Goal: Information Seeking & Learning: Understand process/instructions

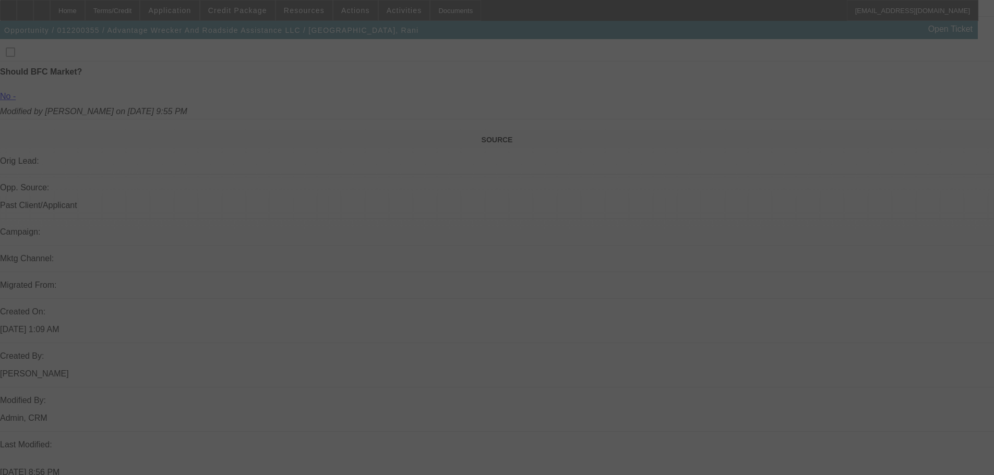
select select "0"
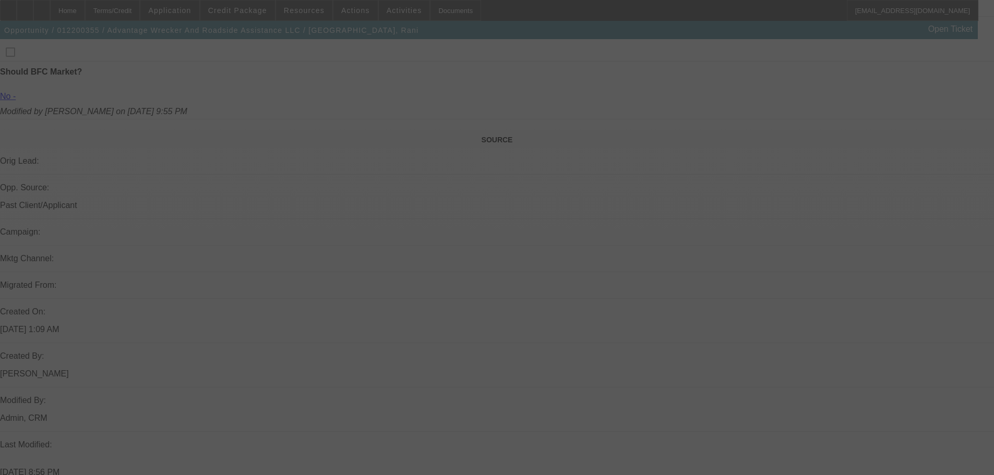
select select "0"
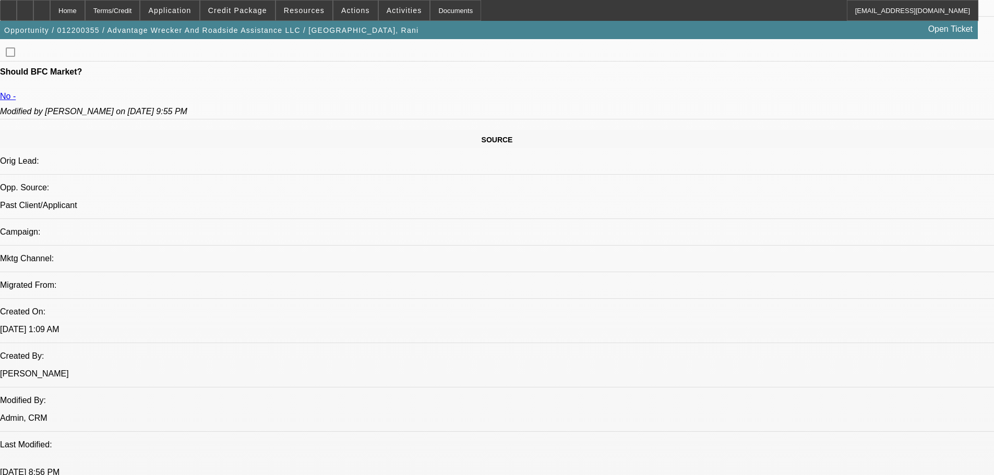
select select "1"
select select "6"
select select "1"
select select "6"
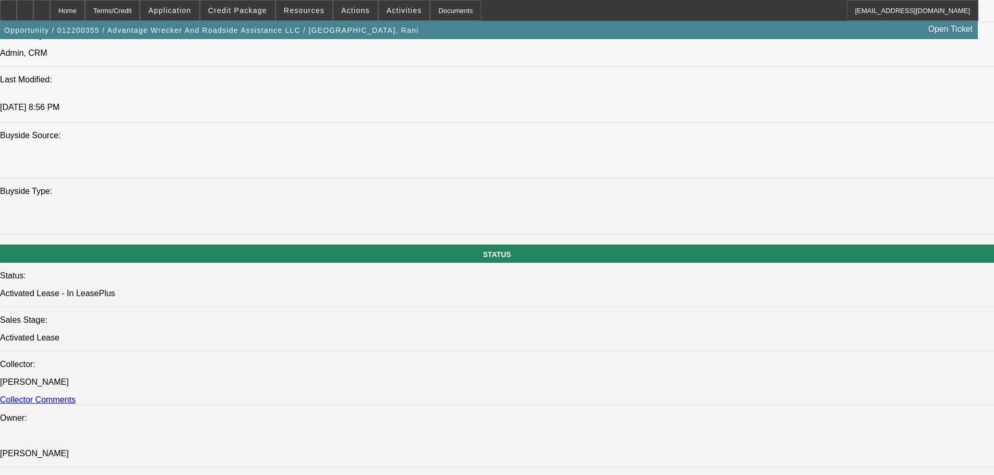
select select "1"
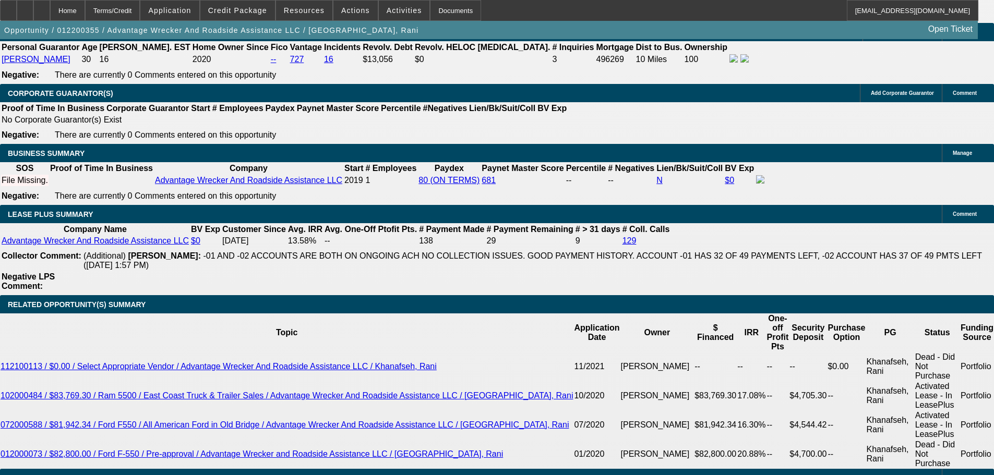
scroll to position [1879, 0]
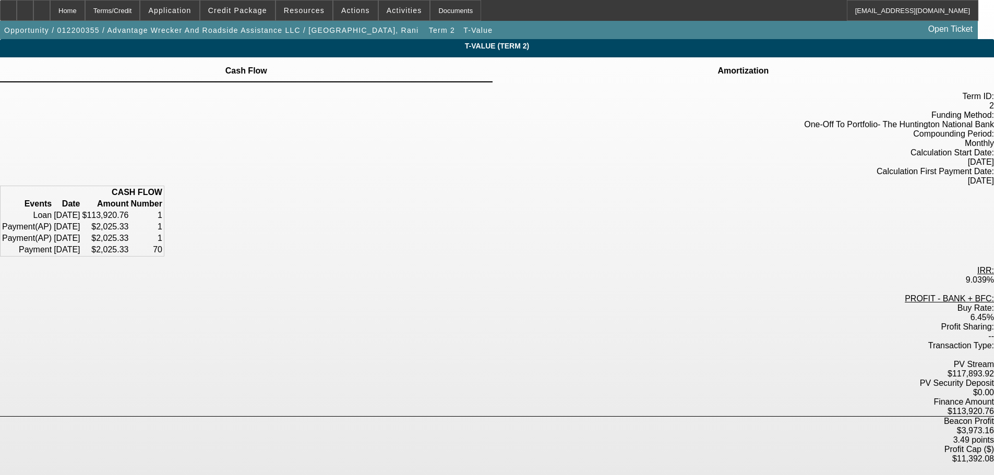
click at [717, 76] on td "Amortization" at bounding box center [743, 70] width 52 height 9
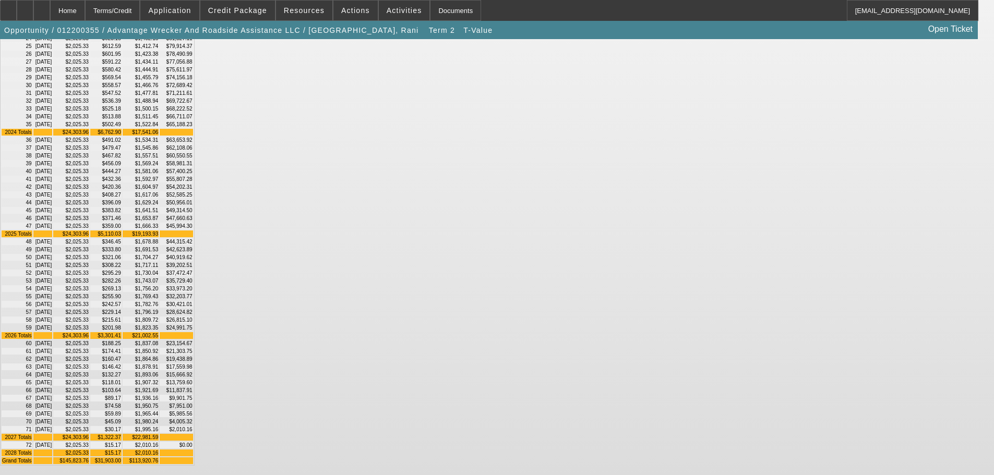
scroll to position [470, 0]
drag, startPoint x: 408, startPoint y: 414, endPoint x: 633, endPoint y: 412, distance: 225.0
click at [193, 292] on tr "54 [DATE] $2,025.33 $269.13 $1,756.20 $33,973.20" at bounding box center [98, 288] width 192 height 7
click at [122, 184] on td "$420.36" at bounding box center [105, 187] width 31 height 7
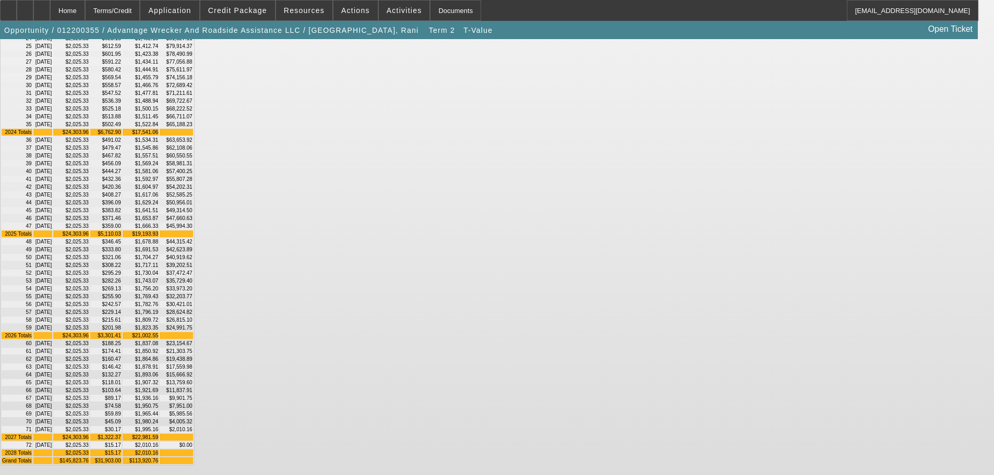
click at [122, 160] on td "$456.09" at bounding box center [105, 163] width 31 height 7
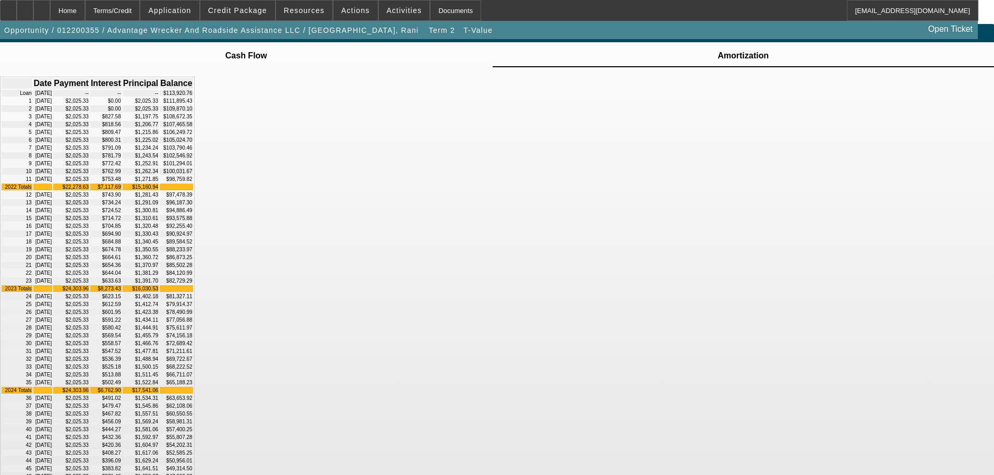
scroll to position [0, 0]
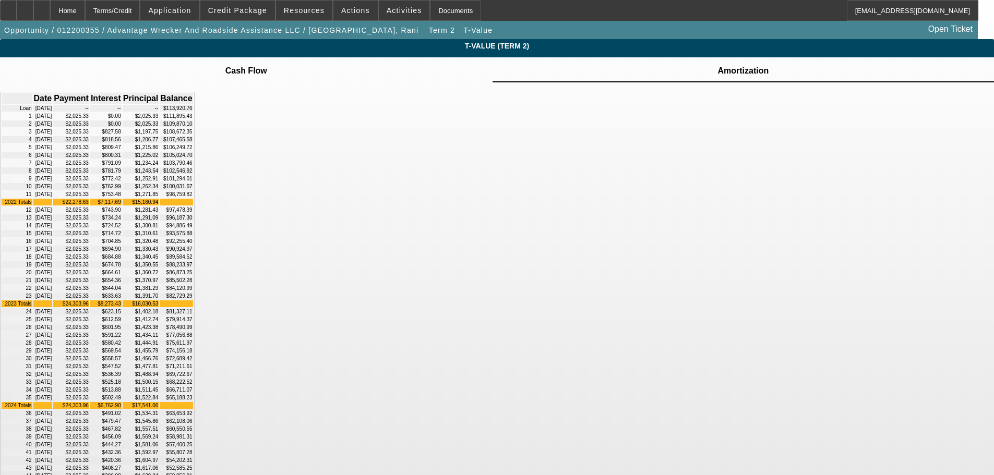
click at [268, 76] on td "Cash Flow" at bounding box center [246, 70] width 43 height 9
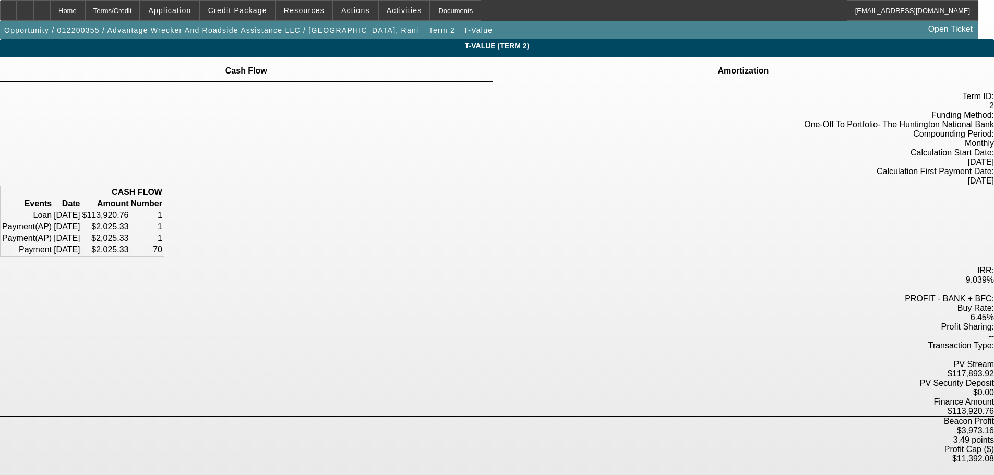
click at [717, 76] on td "Amortization" at bounding box center [743, 70] width 52 height 9
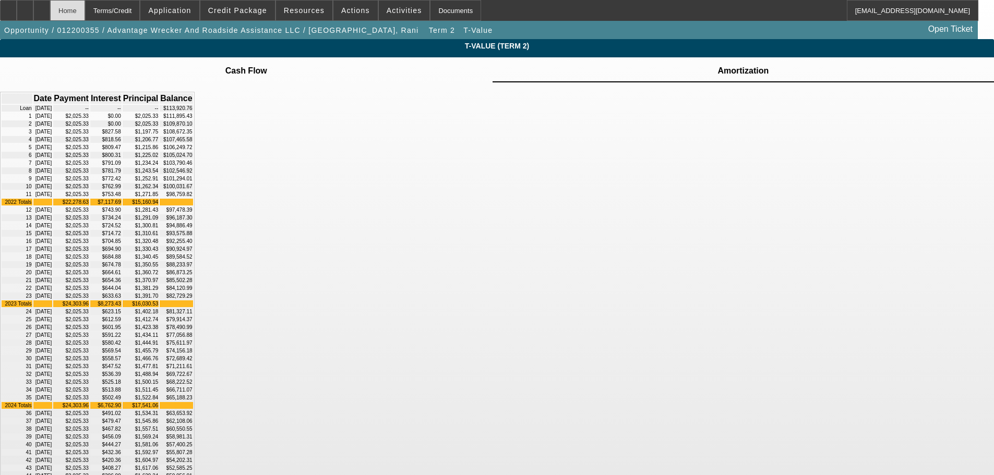
click at [85, 9] on div "Home" at bounding box center [67, 10] width 35 height 21
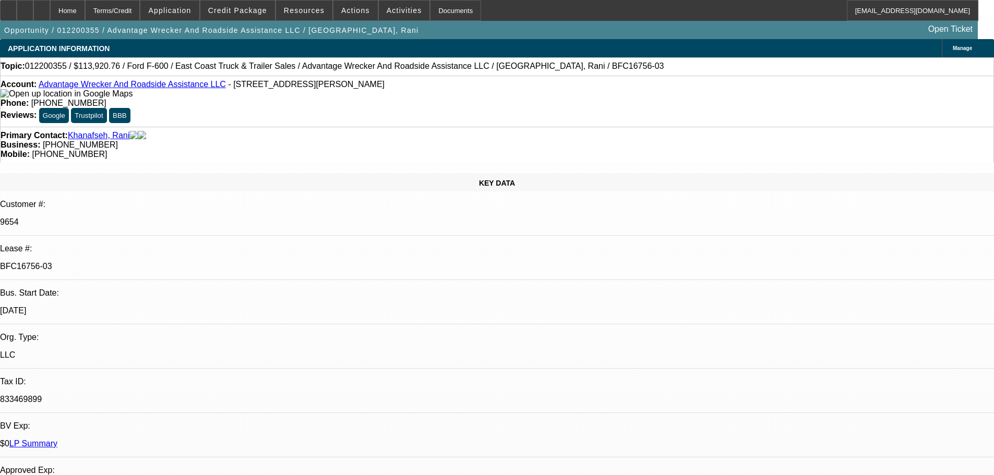
select select "0"
select select "6"
select select "0"
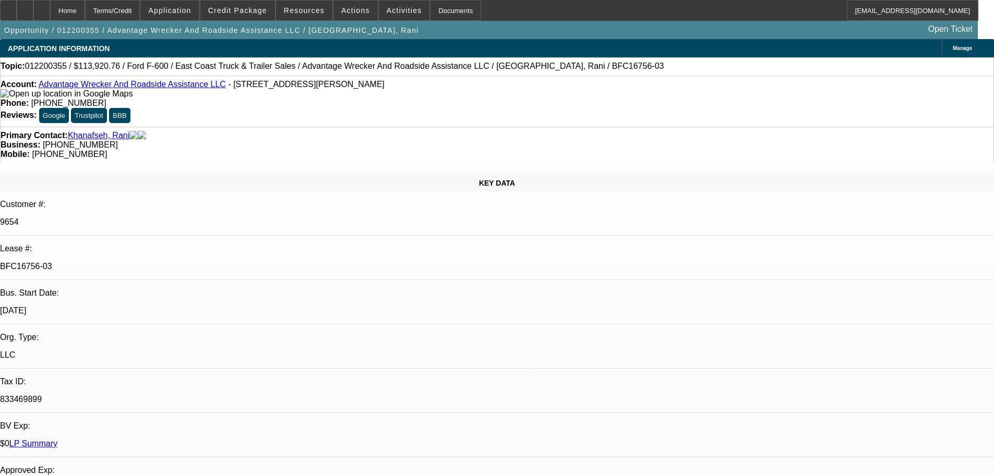
select select "0"
select select "6"
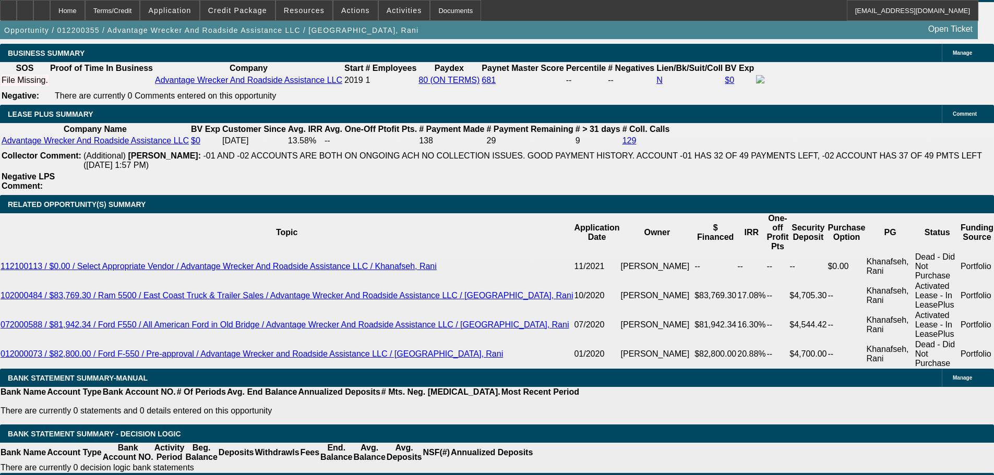
scroll to position [1722, 0]
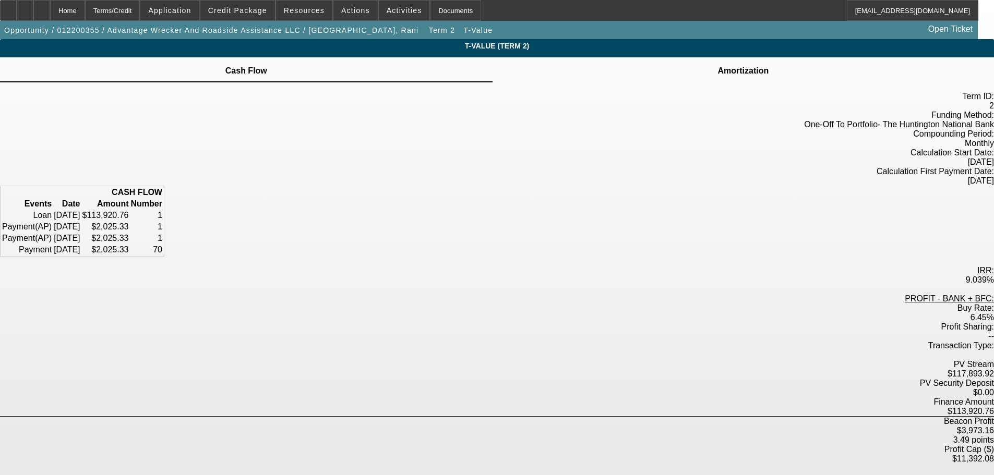
click at [717, 65] on td at bounding box center [743, 64] width 52 height 1
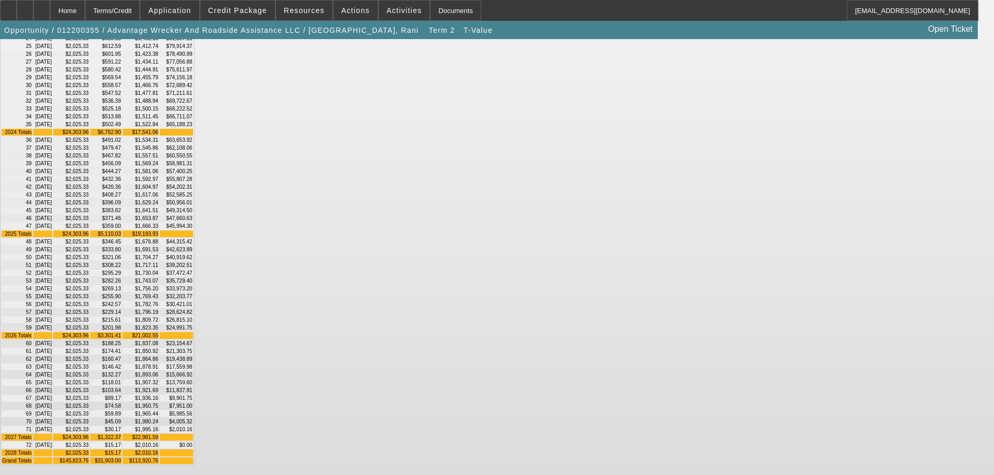
scroll to position [725, 0]
click at [193, 356] on td "$19,438.89" at bounding box center [176, 359] width 33 height 7
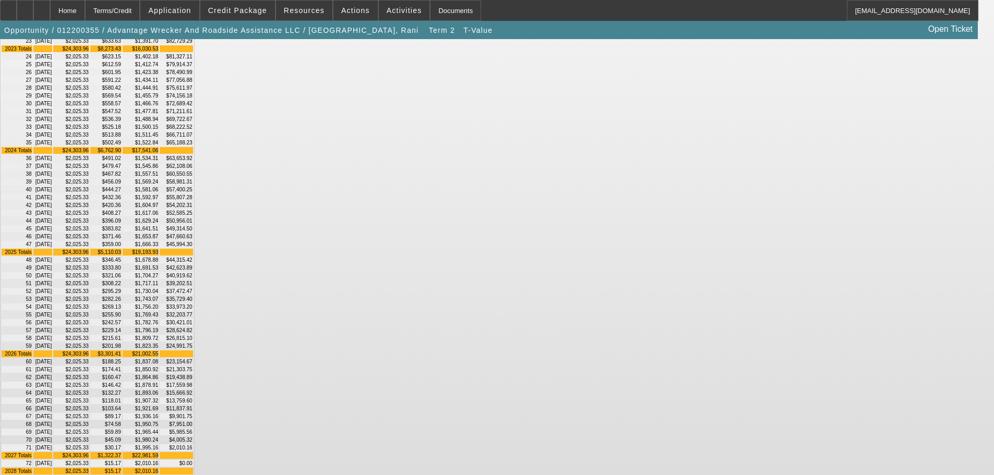
click at [159, 107] on td "$1,466.76" at bounding box center [141, 103] width 37 height 7
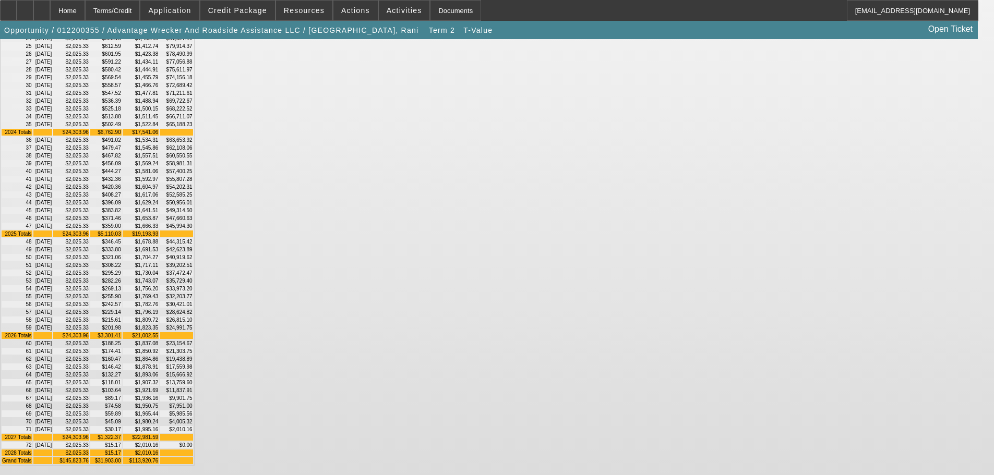
scroll to position [516, 0]
drag, startPoint x: 615, startPoint y: 194, endPoint x: 644, endPoint y: 194, distance: 28.2
click at [193, 191] on td "$54,202.31" at bounding box center [176, 187] width 33 height 7
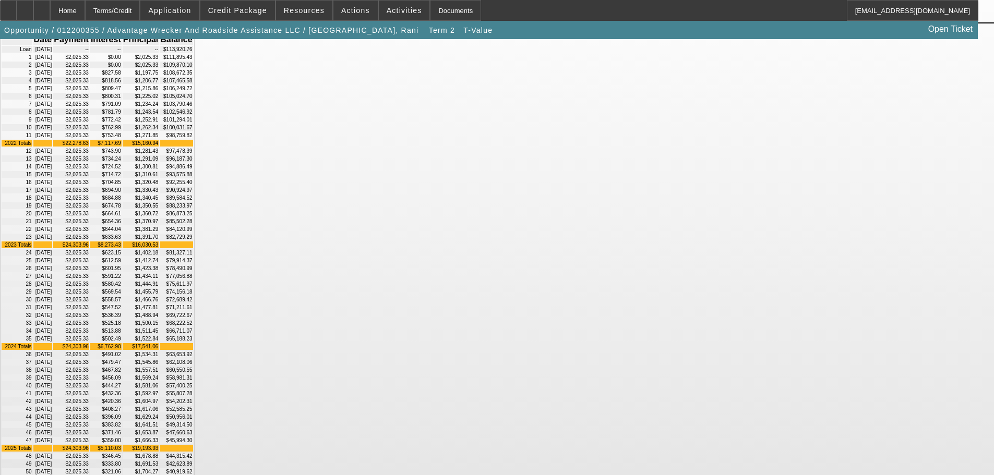
scroll to position [209, 0]
